Goal: Transaction & Acquisition: Obtain resource

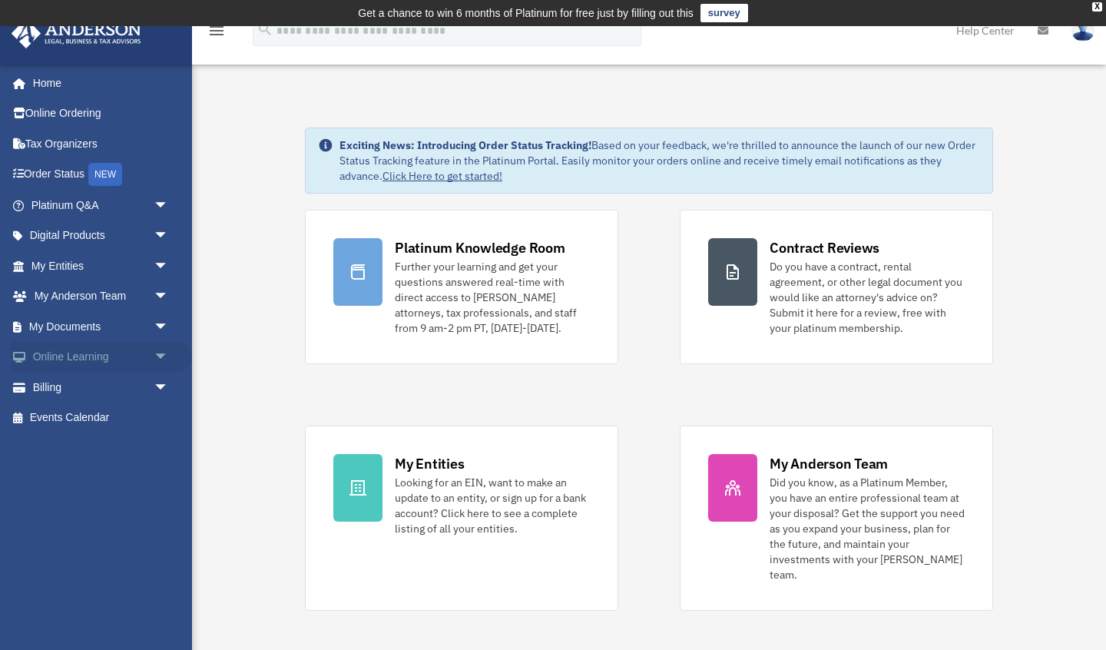
click at [161, 356] on span "arrow_drop_down" at bounding box center [169, 357] width 31 height 31
click at [78, 442] on link "Resources" at bounding box center [107, 447] width 171 height 31
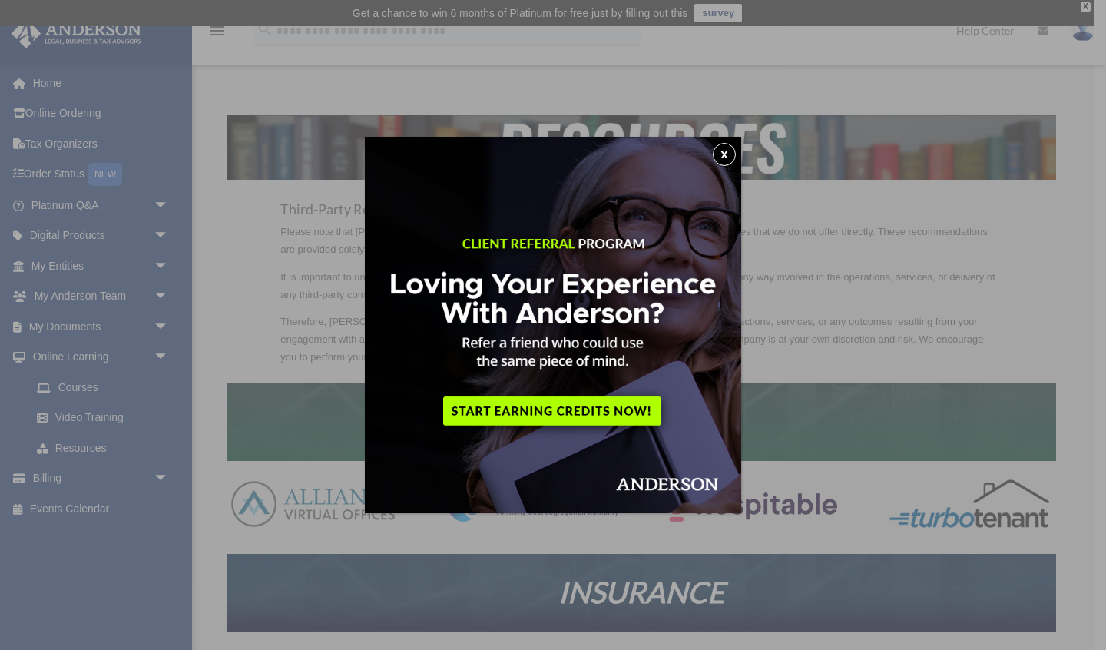
click at [724, 155] on button "x" at bounding box center [724, 154] width 23 height 23
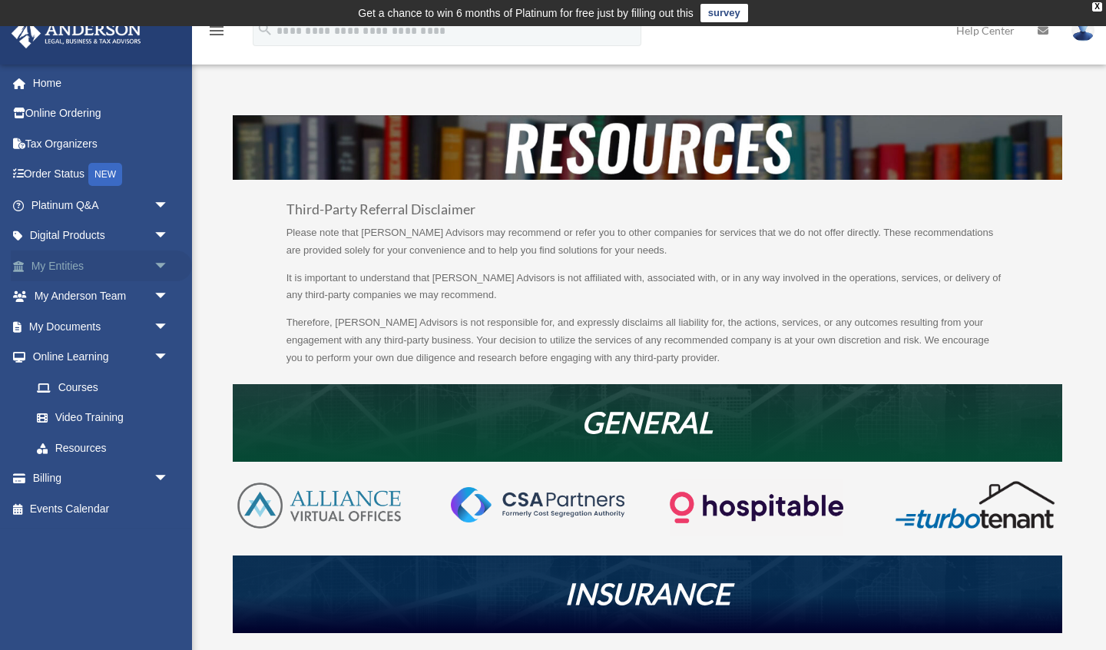
click at [160, 267] on span "arrow_drop_down" at bounding box center [169, 265] width 31 height 31
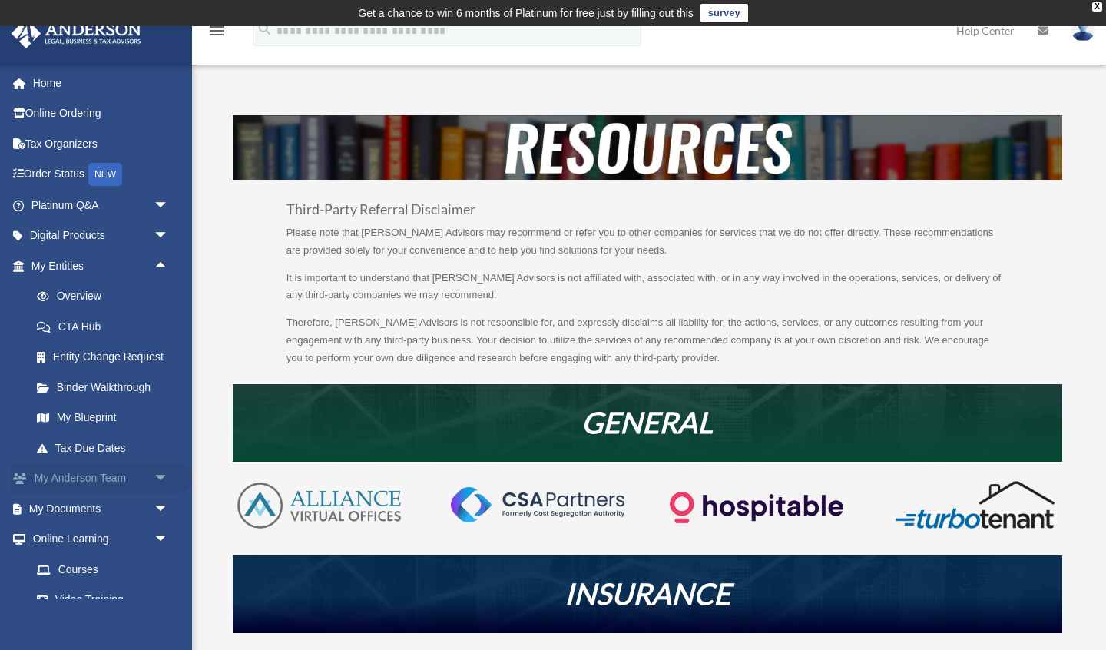
click at [161, 479] on span "arrow_drop_down" at bounding box center [169, 478] width 31 height 31
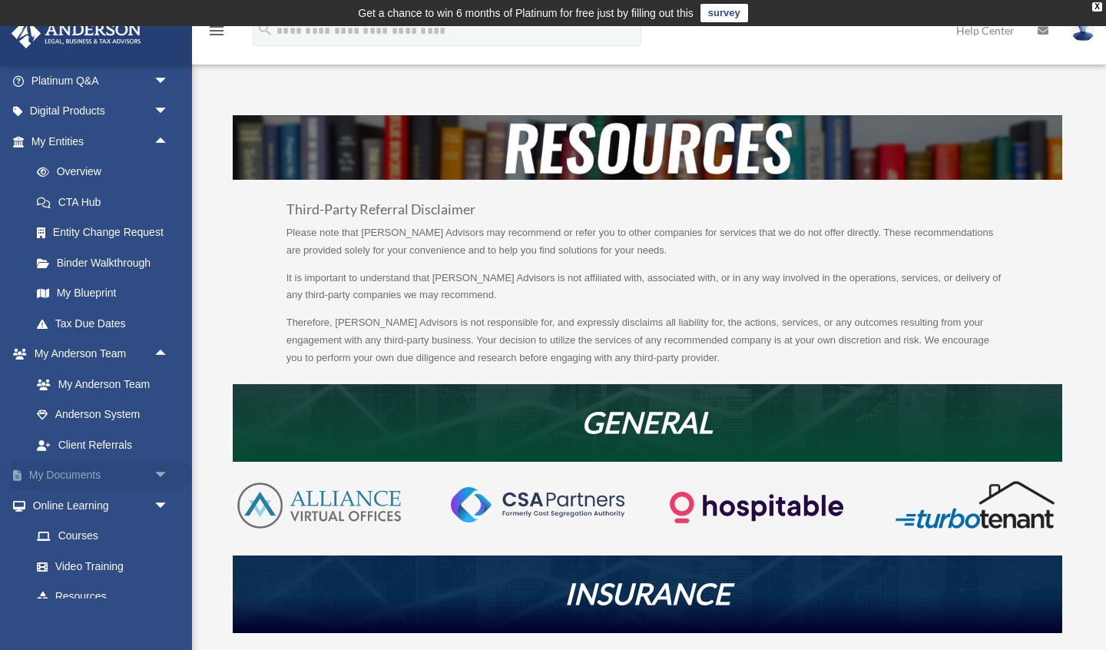
click at [158, 473] on span "arrow_drop_down" at bounding box center [169, 475] width 31 height 31
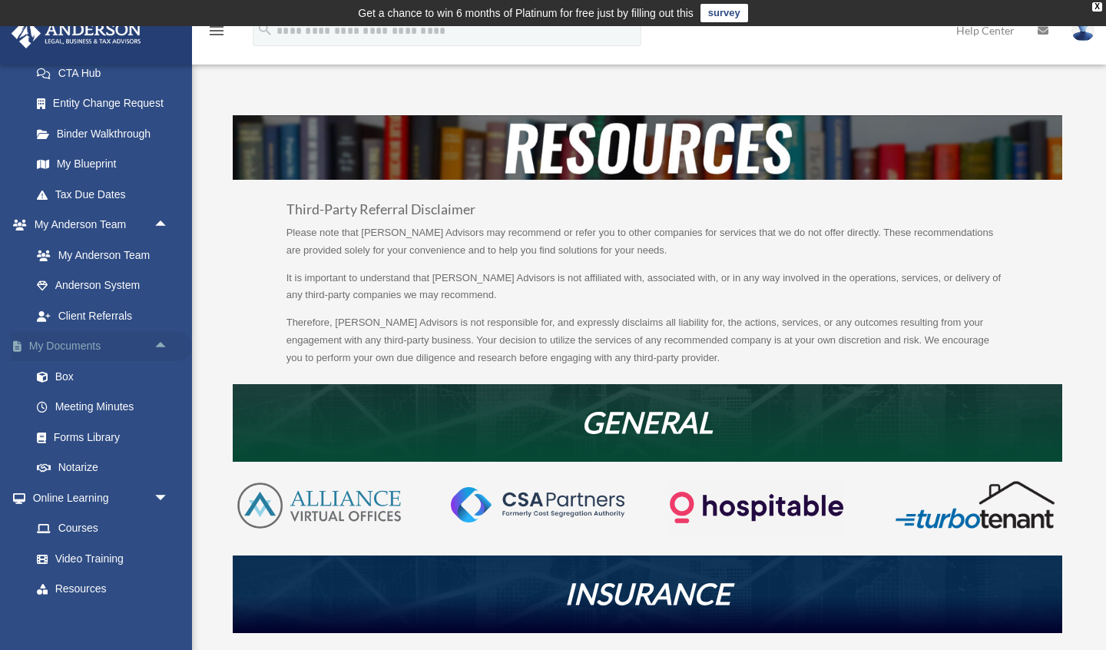
scroll to position [281, 0]
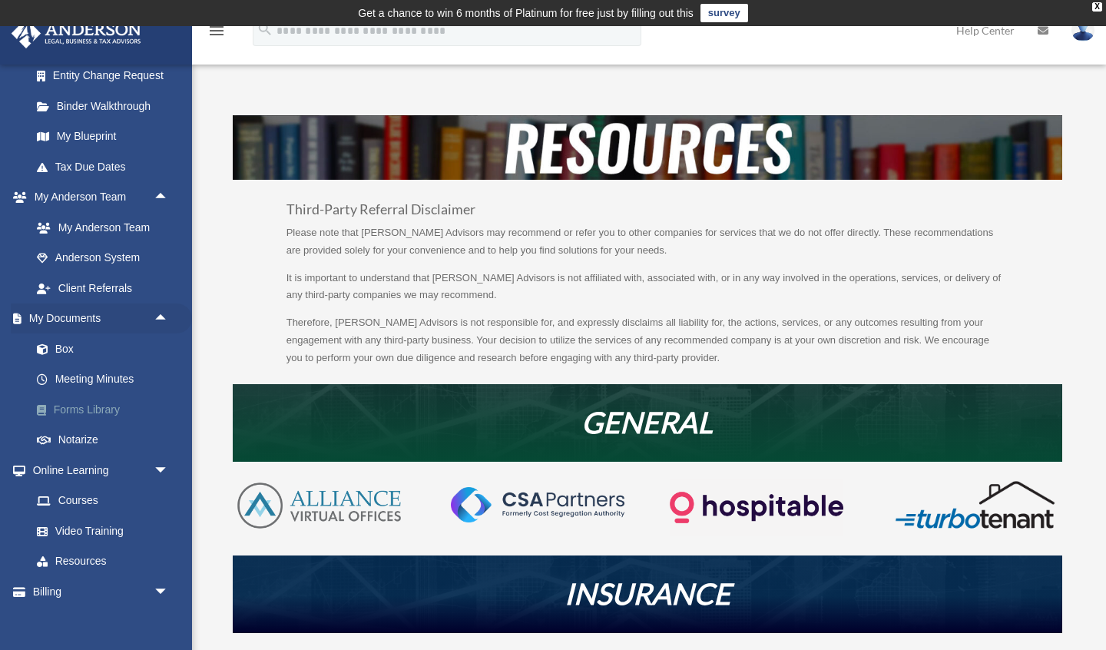
click at [64, 405] on link "Forms Library" at bounding box center [107, 409] width 171 height 31
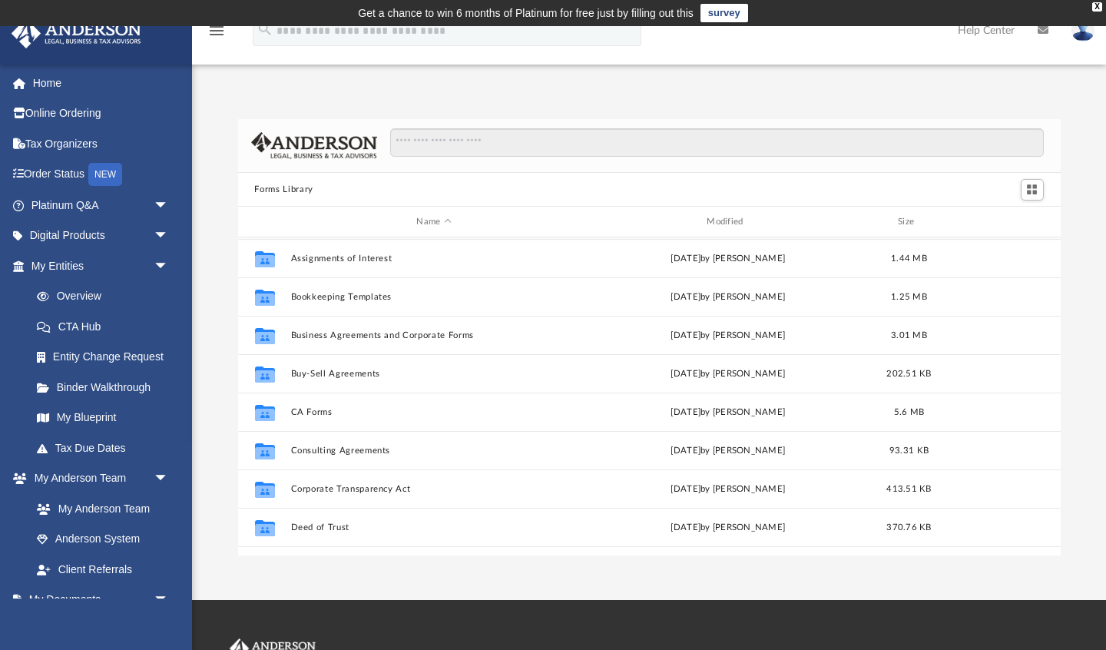
scroll to position [118, 0]
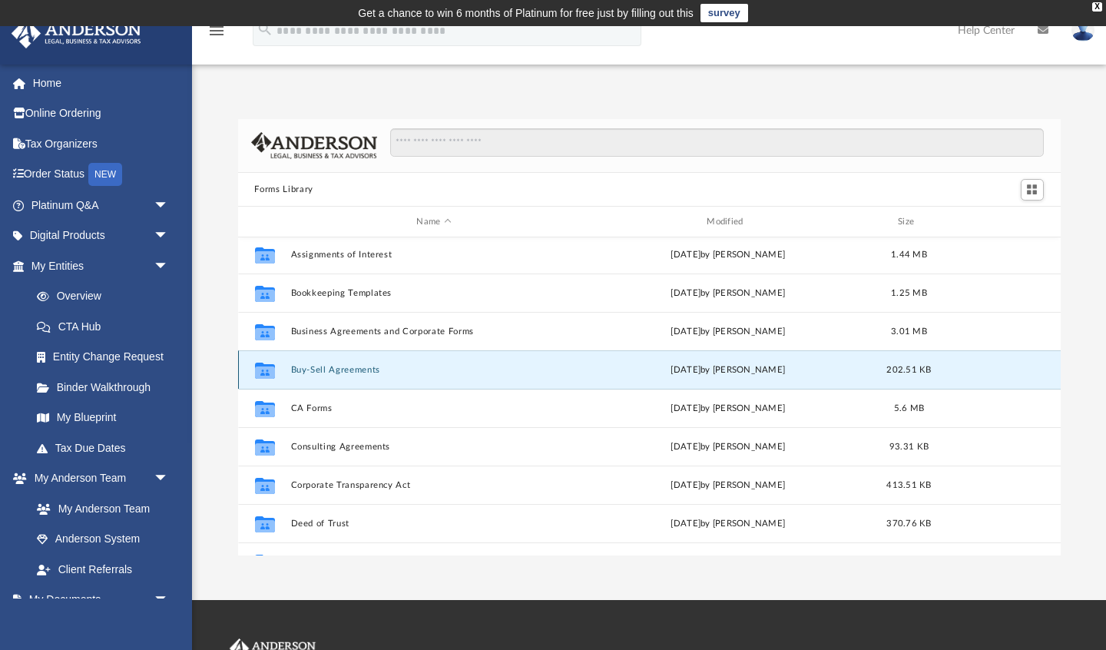
click at [354, 369] on button "Buy-Sell Agreements" at bounding box center [433, 370] width 287 height 10
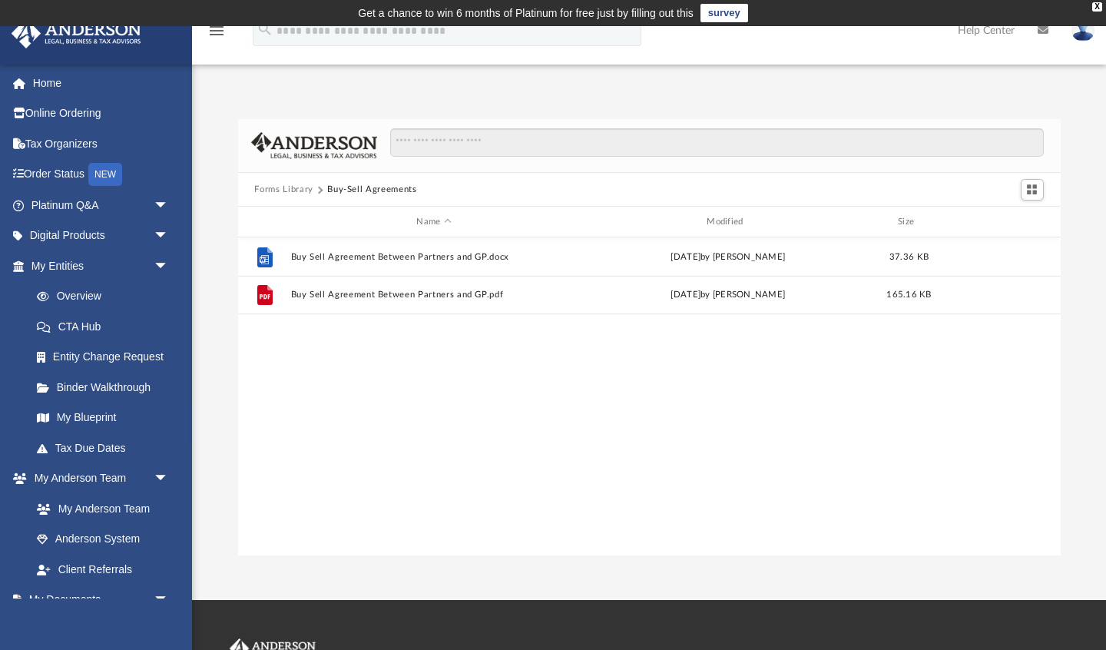
scroll to position [0, 0]
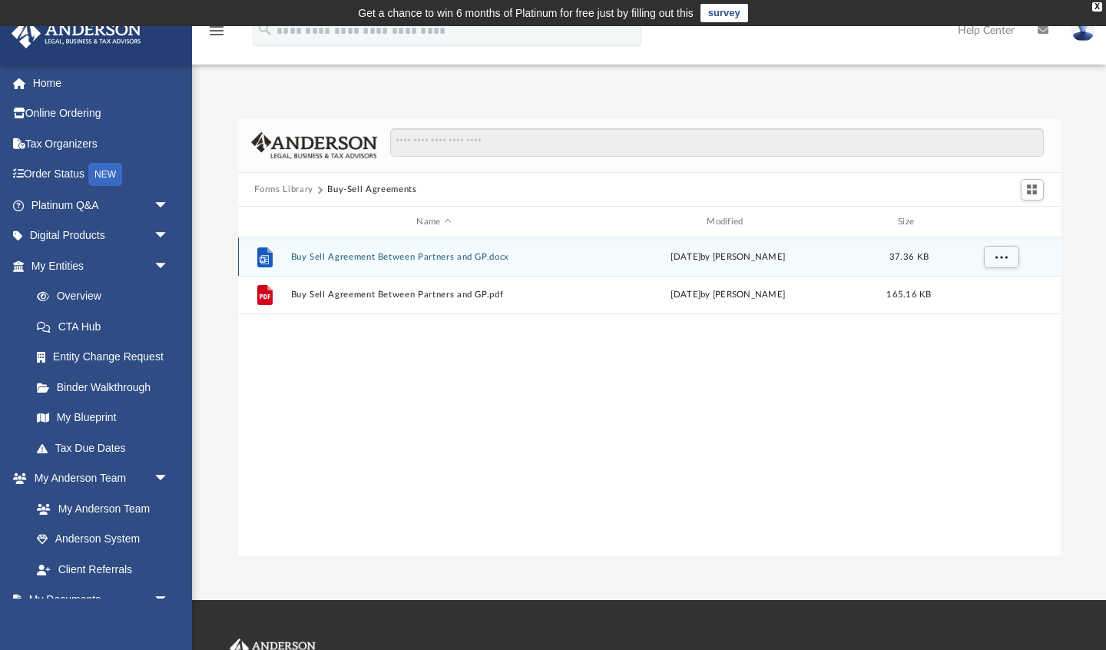
click at [431, 256] on button "Buy Sell Agreement Between Partners and GP.docx" at bounding box center [433, 257] width 287 height 10
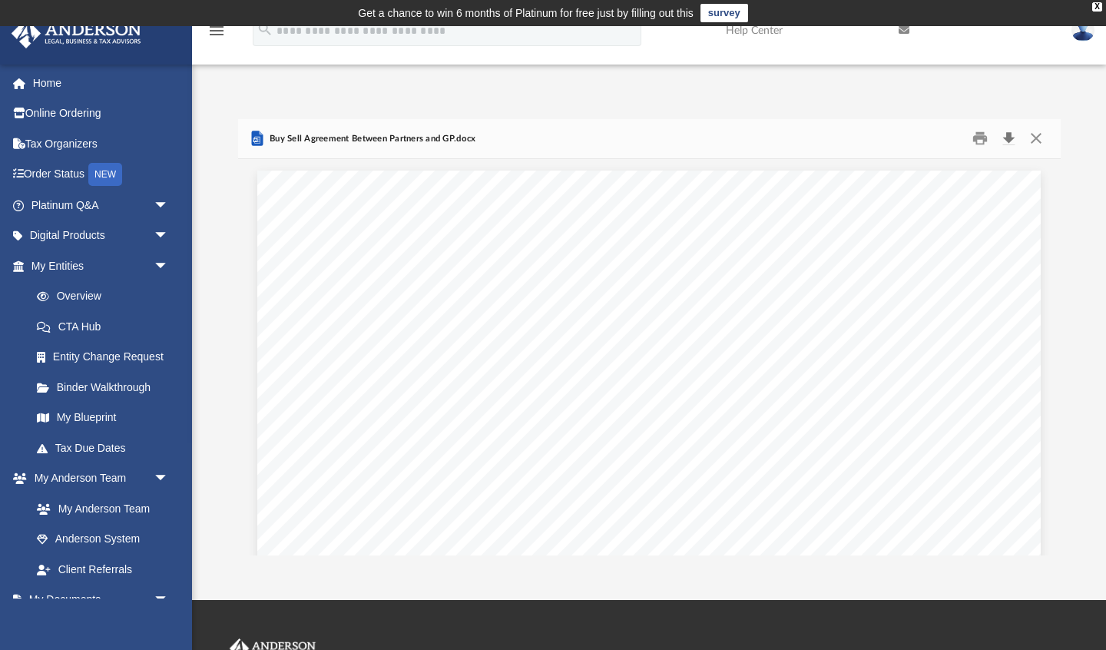
click at [1009, 137] on button "Download" at bounding box center [1009, 139] width 28 height 24
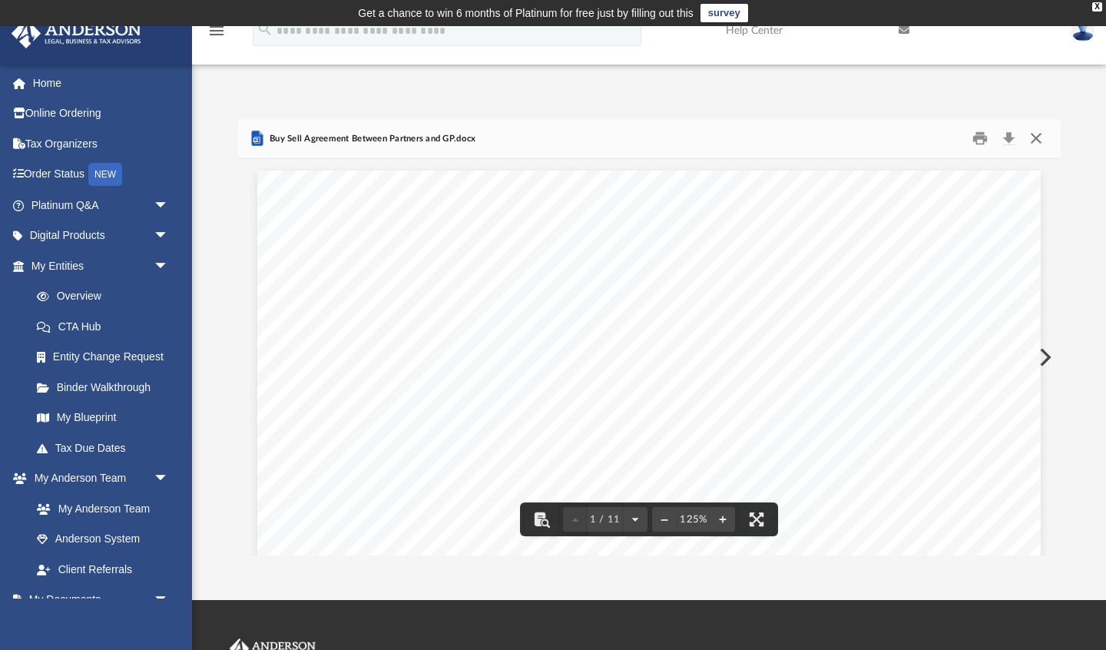
drag, startPoint x: 1036, startPoint y: 141, endPoint x: 976, endPoint y: 144, distance: 60.0
click at [1035, 141] on button "Close" at bounding box center [1036, 139] width 28 height 24
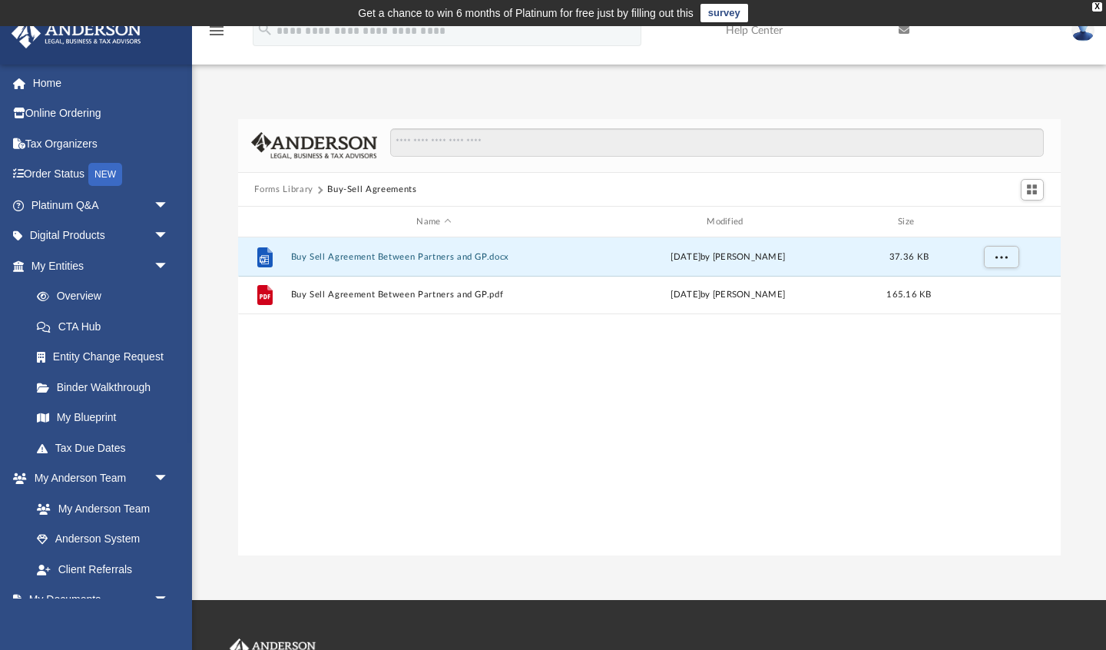
click at [299, 190] on button "Forms Library" at bounding box center [283, 190] width 58 height 14
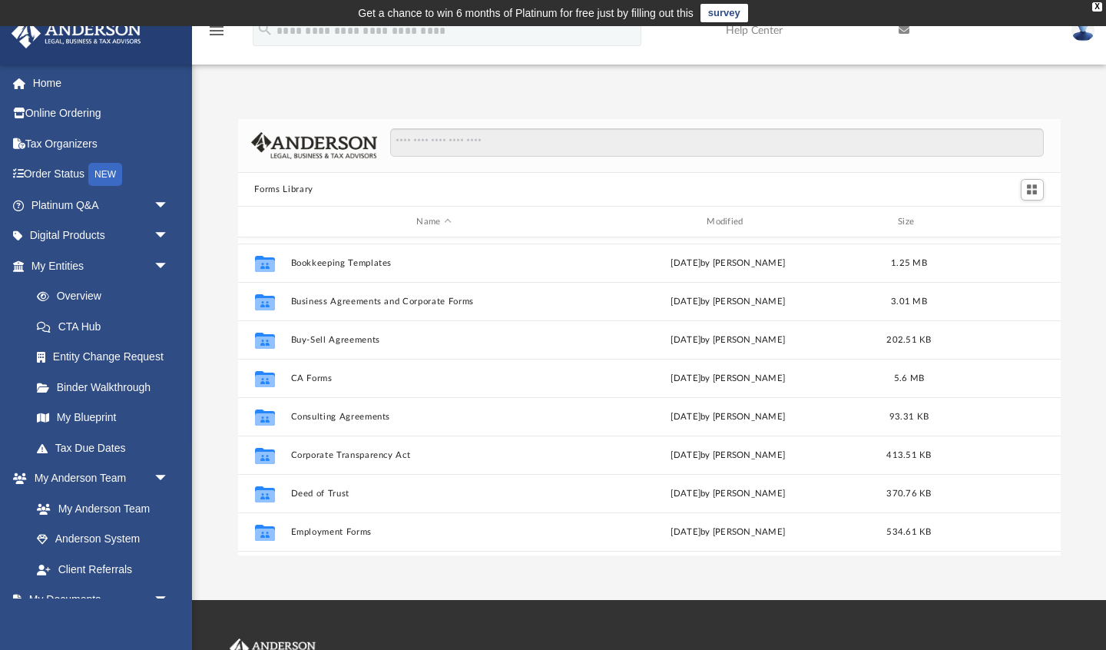
scroll to position [151, 0]
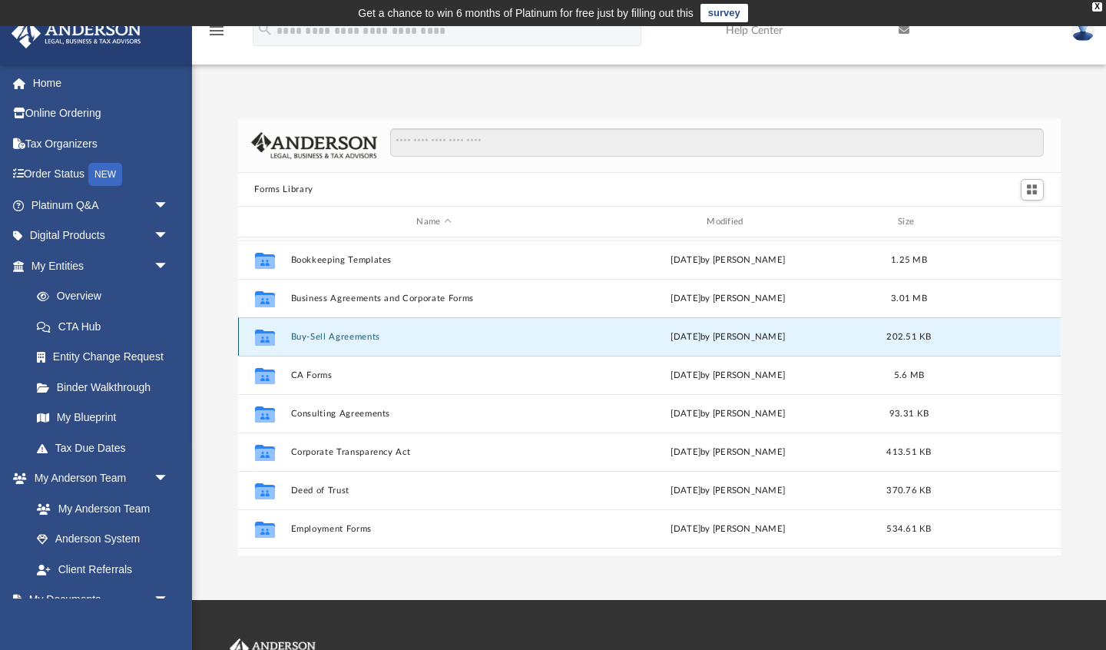
click at [344, 340] on button "Buy-Sell Agreements" at bounding box center [433, 337] width 287 height 10
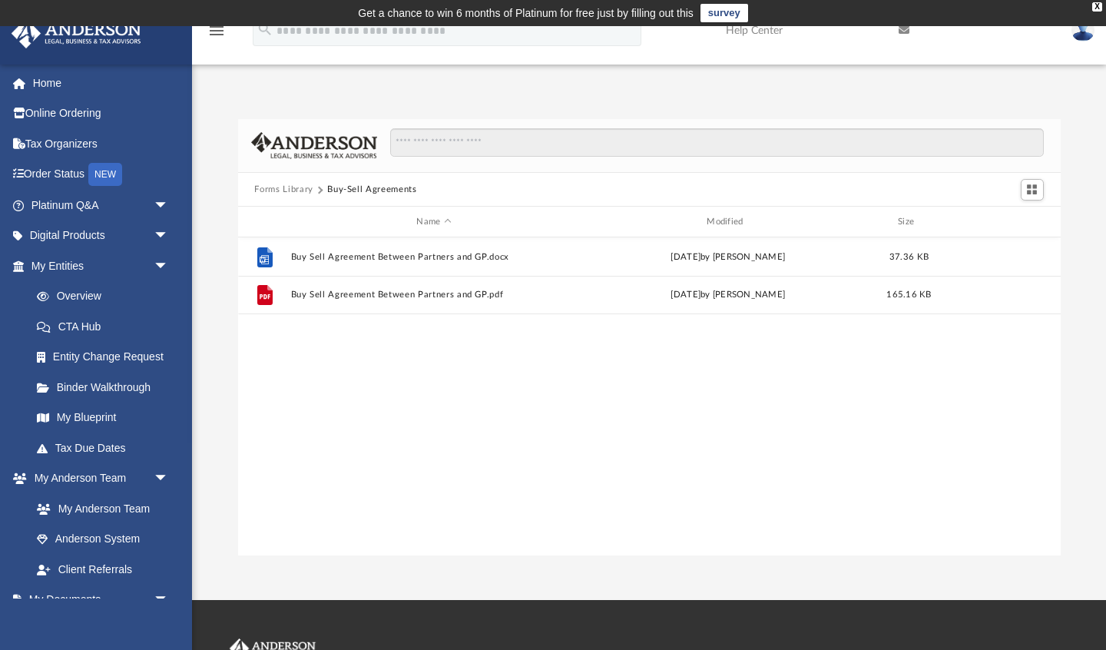
scroll to position [0, 0]
click at [289, 190] on button "Forms Library" at bounding box center [283, 190] width 58 height 14
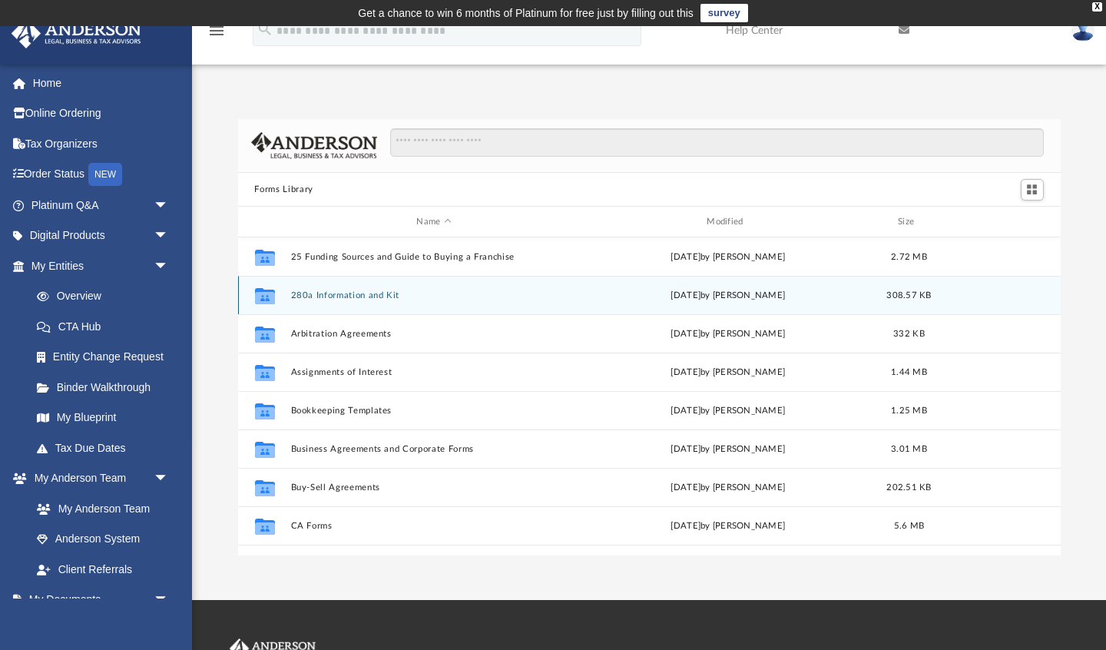
scroll to position [93, 0]
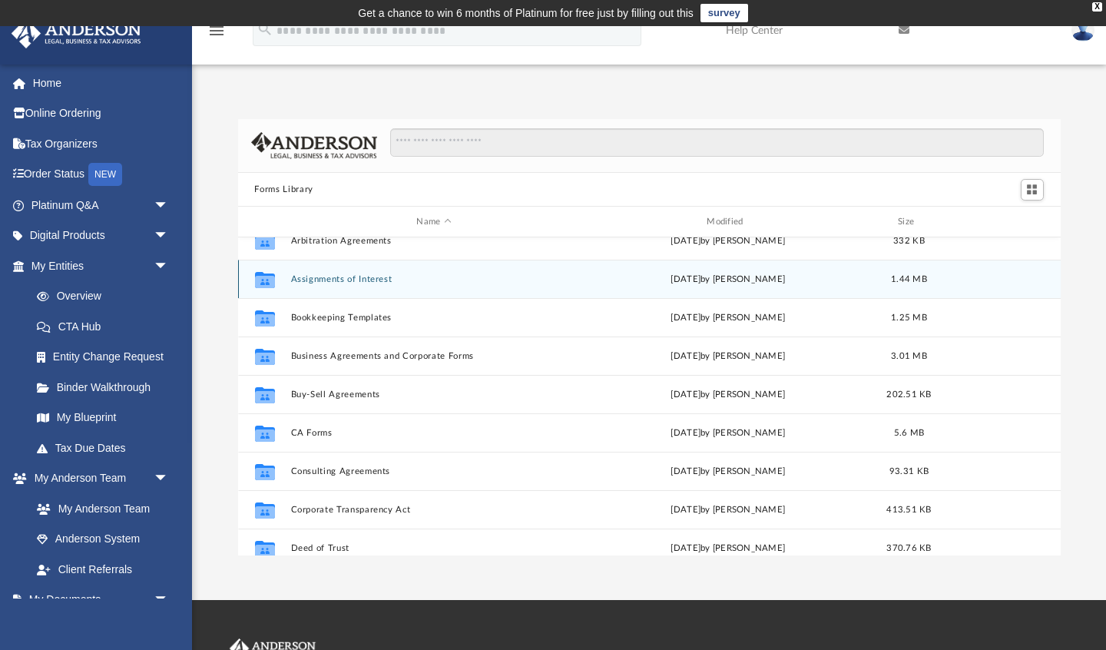
click at [364, 281] on button "Assignments of Interest" at bounding box center [433, 279] width 287 height 10
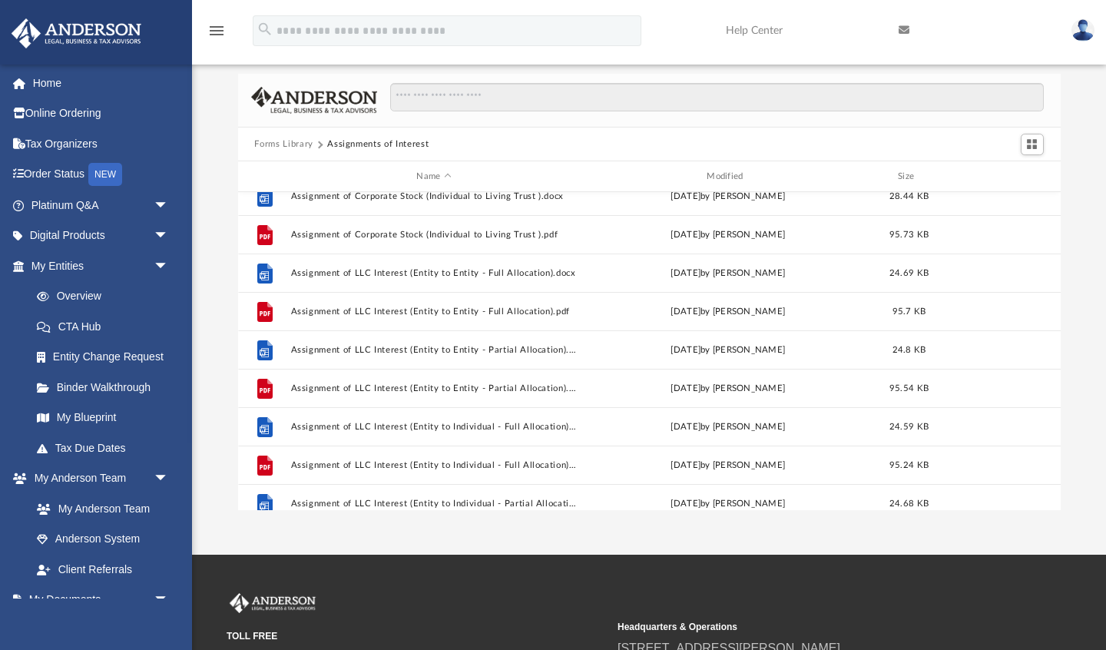
scroll to position [0, 0]
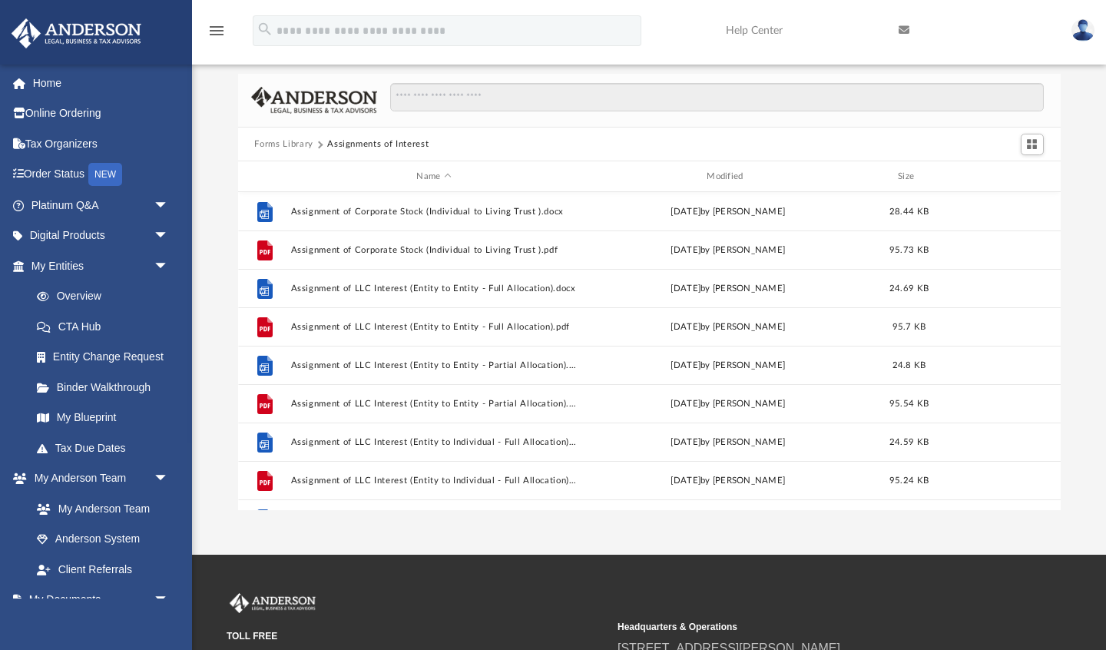
click at [286, 169] on div "Name Modified Size" at bounding box center [649, 176] width 823 height 31
